Goal: Task Accomplishment & Management: Manage account settings

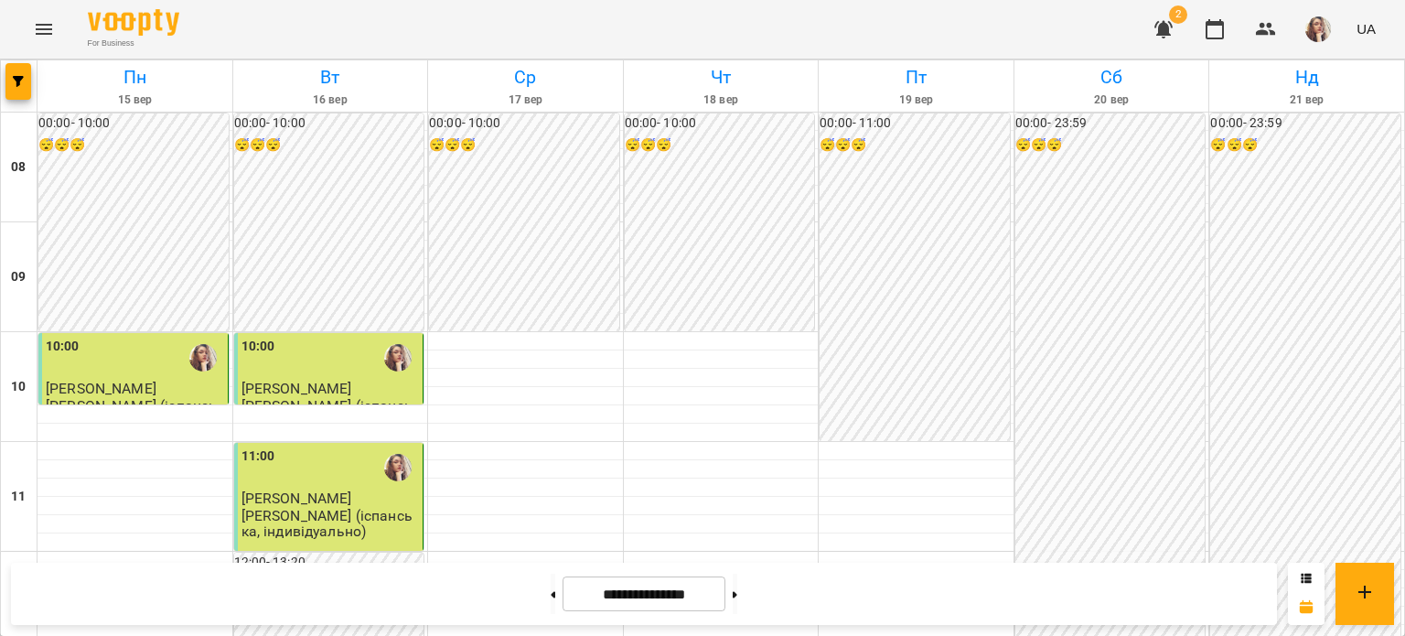
scroll to position [871, 0]
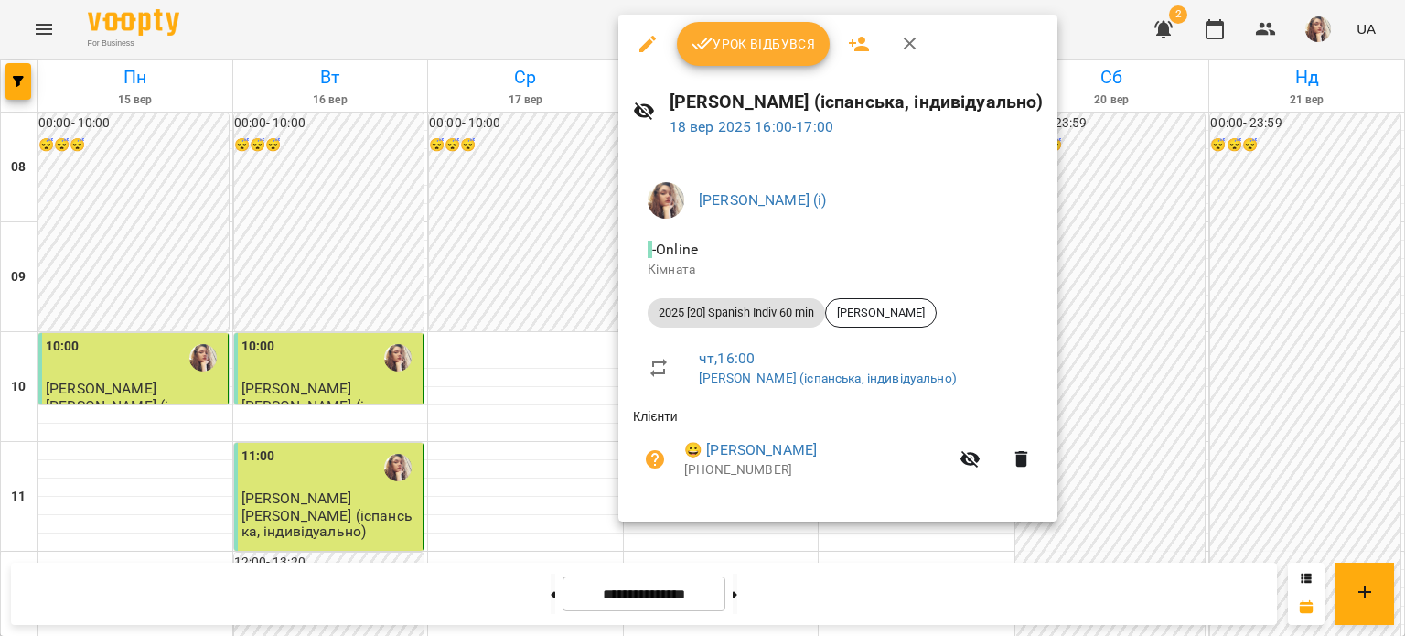
click at [769, 62] on button "Урок відбувся" at bounding box center [754, 44] width 154 height 44
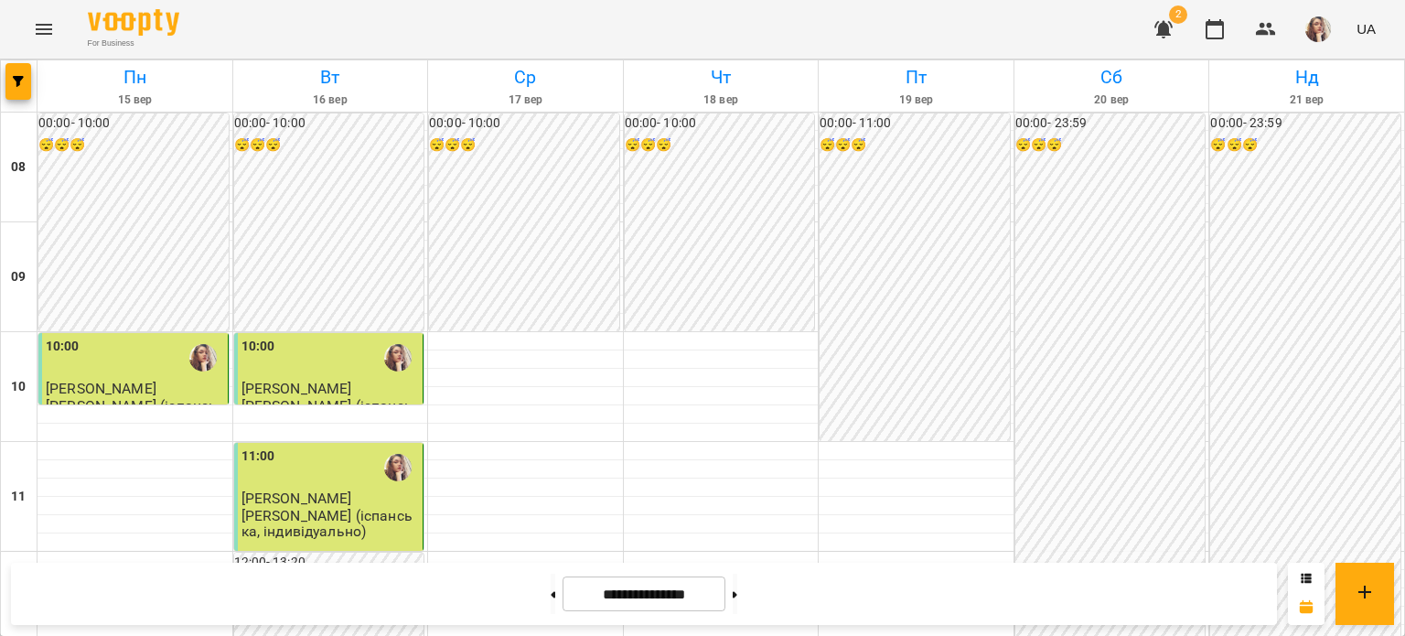
scroll to position [534, 0]
